Goal: Transaction & Acquisition: Purchase product/service

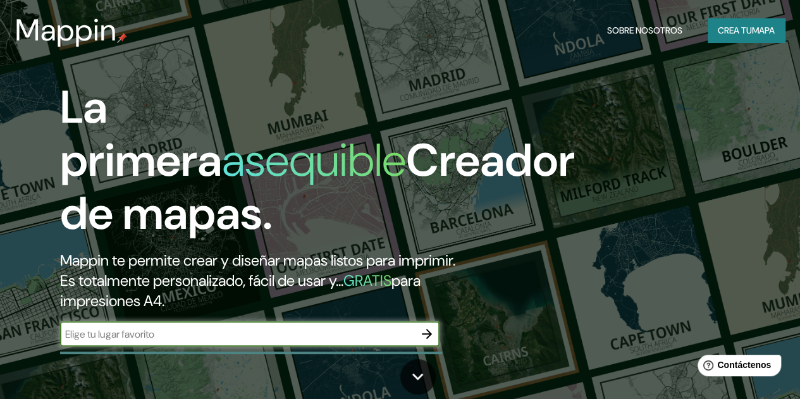
click at [182, 341] on input "text" at bounding box center [237, 334] width 354 height 15
type input "s"
type input "San Marcos Guatemala"
click at [428, 341] on icon "button" at bounding box center [426, 333] width 15 height 15
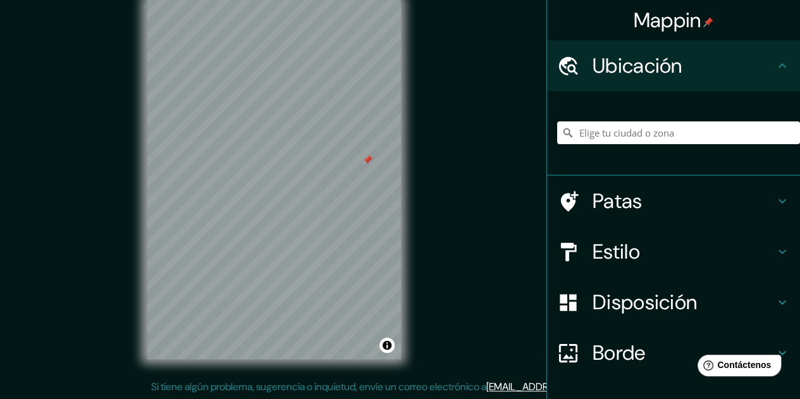
click at [778, 66] on icon at bounding box center [782, 65] width 8 height 4
click at [638, 207] on h4 "Patas" at bounding box center [683, 200] width 182 height 25
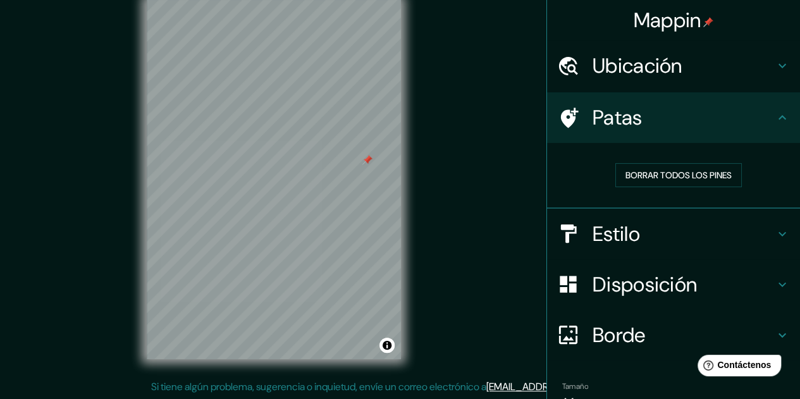
click at [635, 238] on h4 "Estilo" at bounding box center [683, 233] width 182 height 25
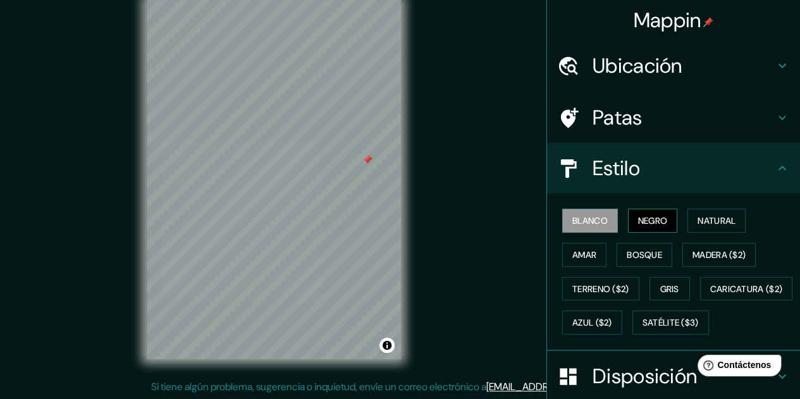
click at [645, 225] on font "Negro" at bounding box center [653, 220] width 30 height 11
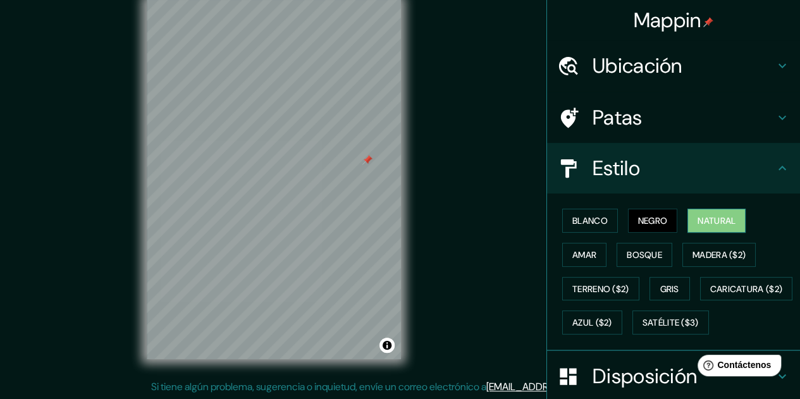
click at [709, 225] on font "Natural" at bounding box center [716, 220] width 38 height 11
click at [704, 225] on font "Natural" at bounding box center [716, 220] width 38 height 11
click at [635, 257] on font "Bosque" at bounding box center [643, 254] width 35 height 11
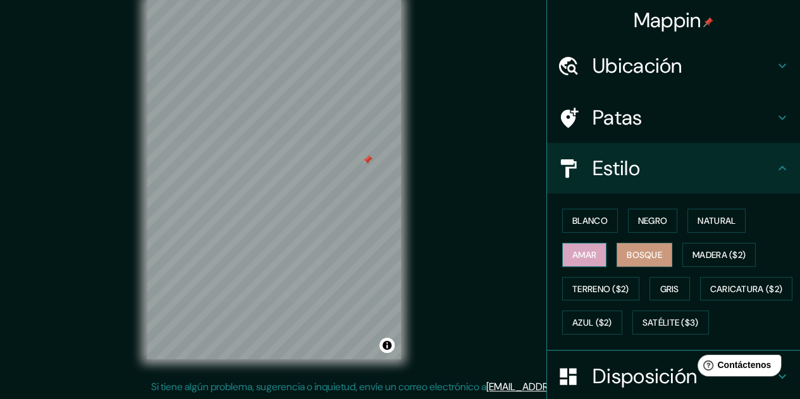
click at [575, 262] on button "Amar" at bounding box center [584, 255] width 44 height 24
click at [573, 223] on font "Blanco" at bounding box center [589, 220] width 35 height 11
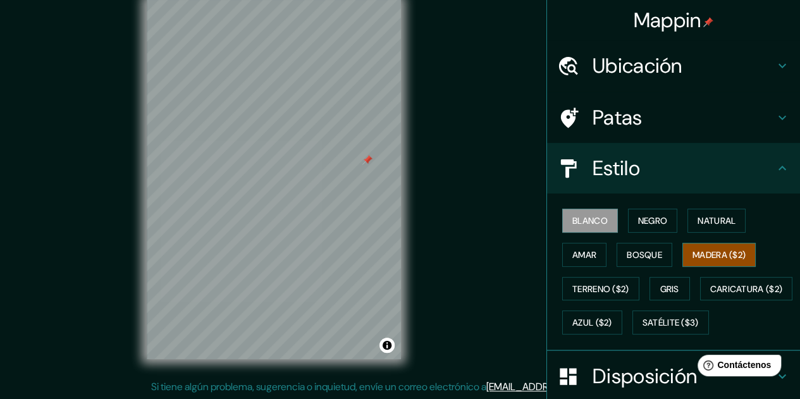
click at [712, 257] on font "Madera ($2)" at bounding box center [718, 254] width 53 height 11
click at [668, 291] on font "Gris" at bounding box center [669, 288] width 19 height 11
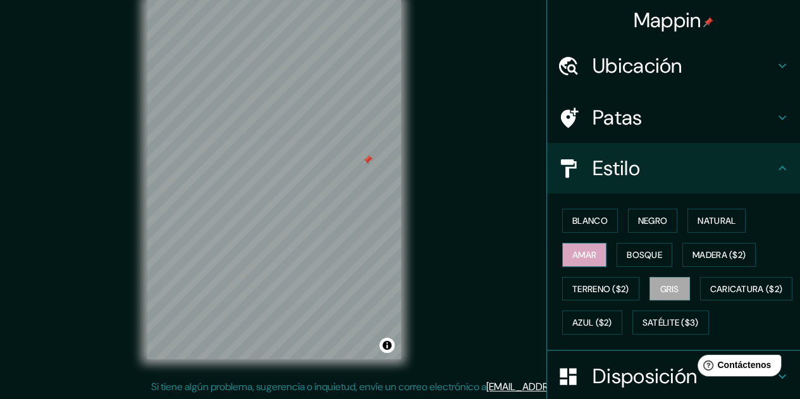
click at [580, 257] on font "Amar" at bounding box center [584, 254] width 24 height 11
click at [585, 224] on font "Blanco" at bounding box center [589, 220] width 35 height 11
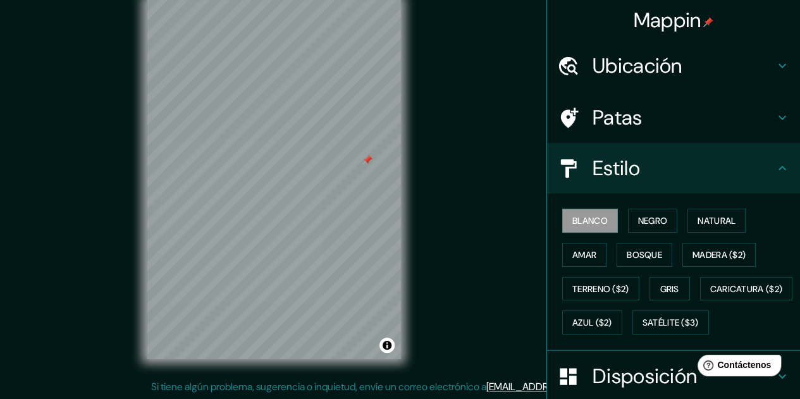
click at [655, 123] on h4 "Patas" at bounding box center [683, 117] width 182 height 25
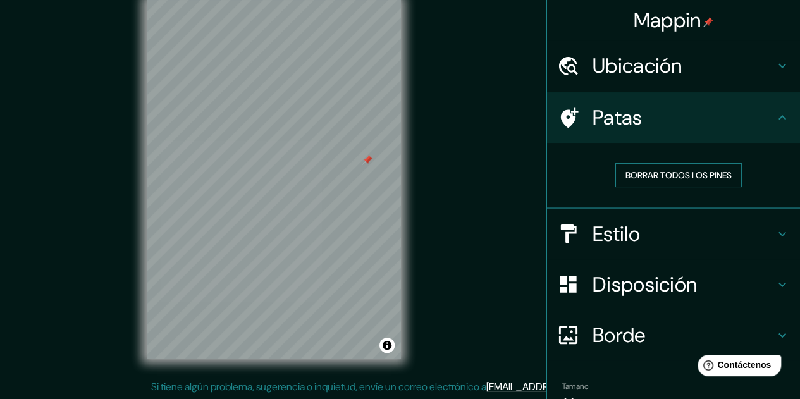
click at [717, 174] on font "Borrar todos los pines" at bounding box center [678, 174] width 106 height 11
click at [690, 173] on font "Borrar todos los pines" at bounding box center [678, 174] width 106 height 11
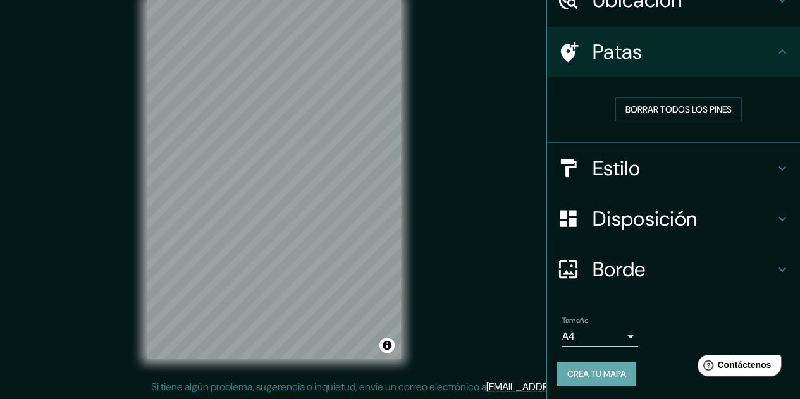
click at [611, 365] on font "Crea tu mapa" at bounding box center [596, 373] width 59 height 16
